Goal: Navigation & Orientation: Find specific page/section

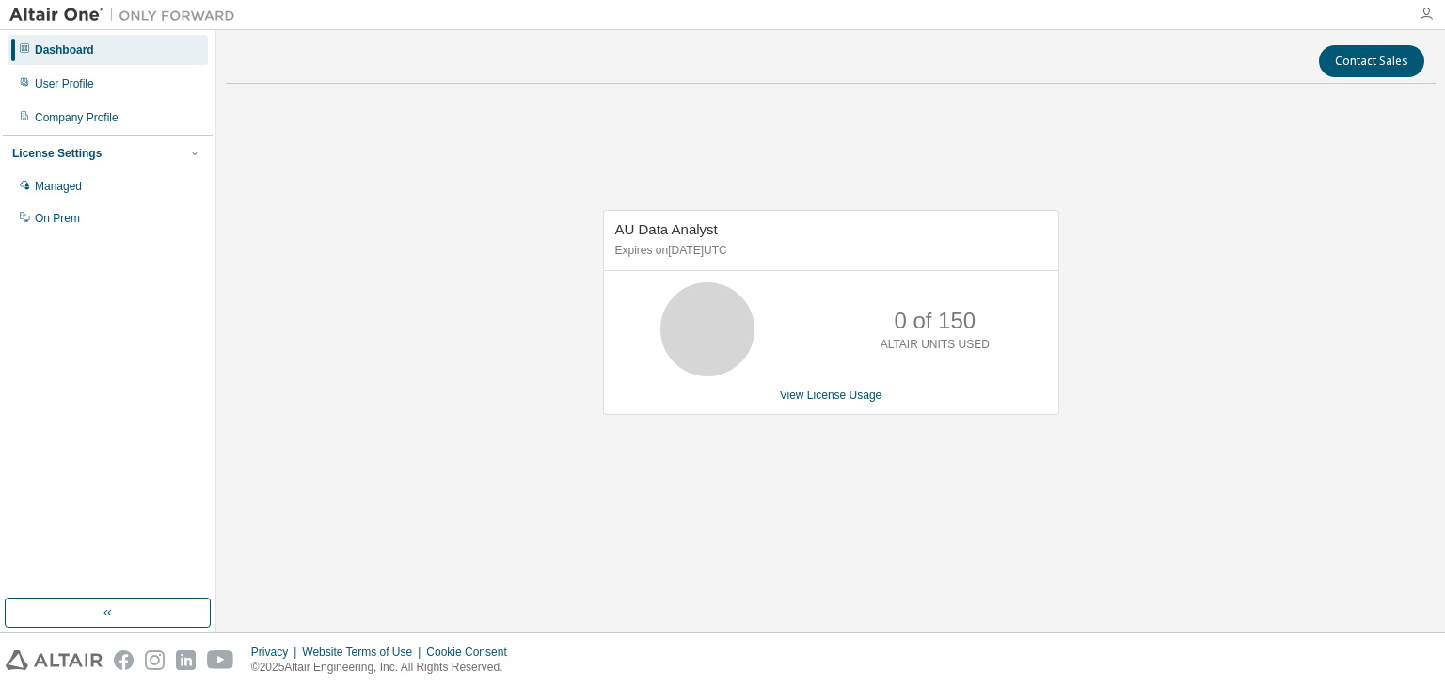
click at [1422, 11] on icon "button" at bounding box center [1426, 14] width 15 height 15
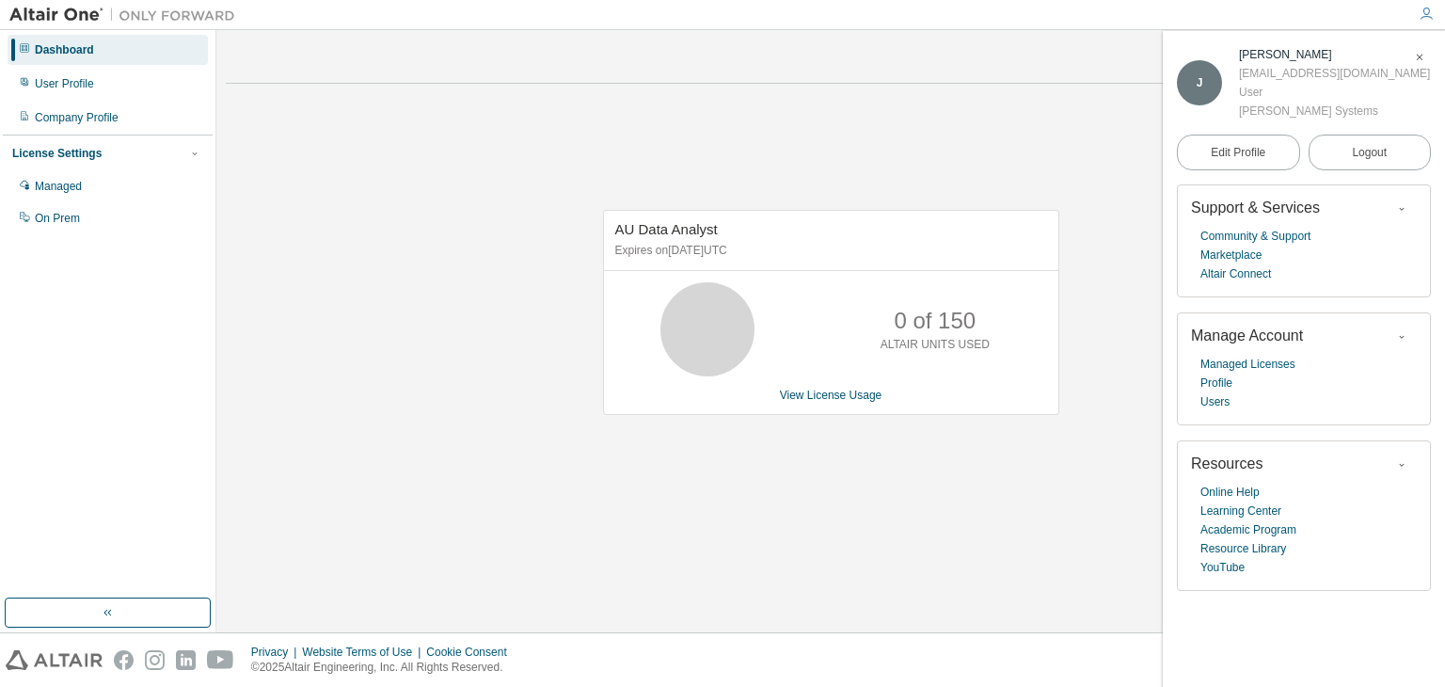
click at [54, 10] on img at bounding box center [126, 15] width 235 height 19
click at [208, 13] on img at bounding box center [126, 15] width 235 height 19
